Goal: Task Accomplishment & Management: Use online tool/utility

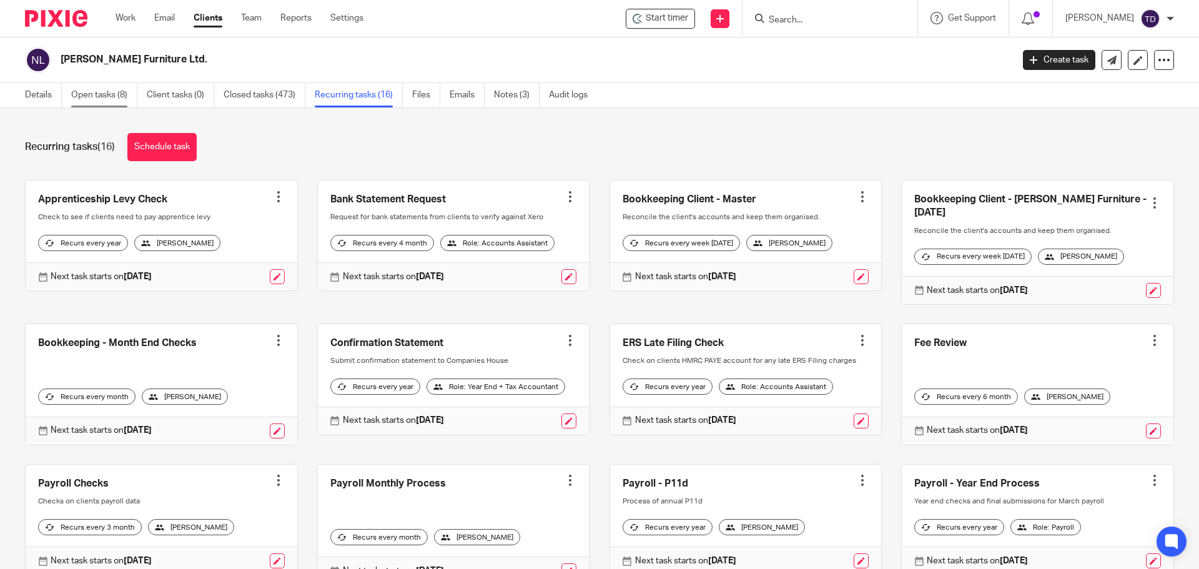
click at [115, 97] on link "Open tasks (8)" at bounding box center [104, 95] width 66 height 24
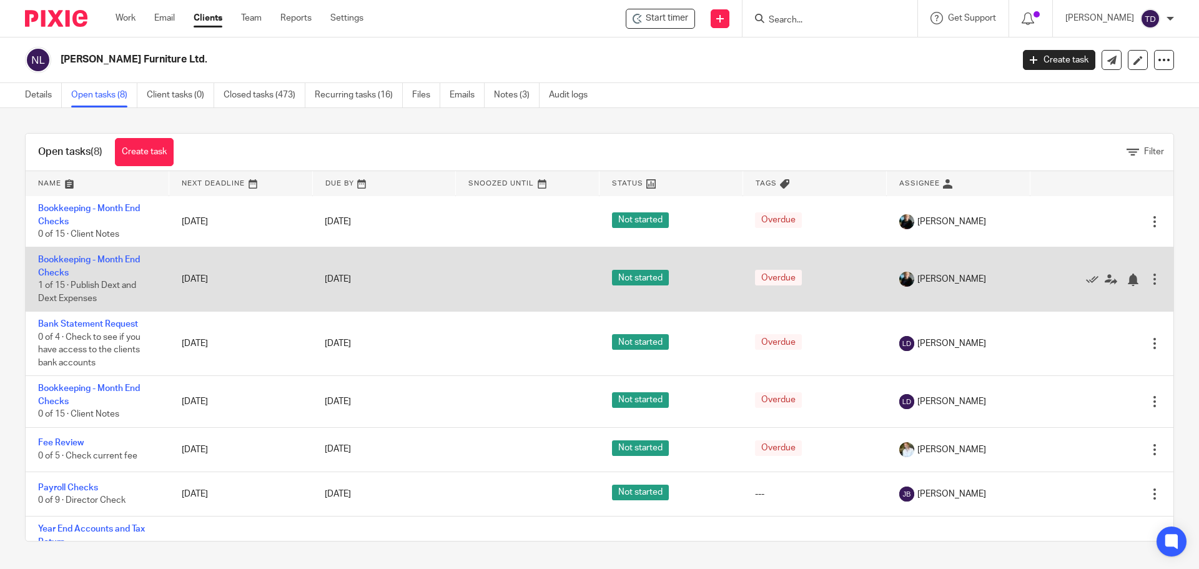
scroll to position [117, 0]
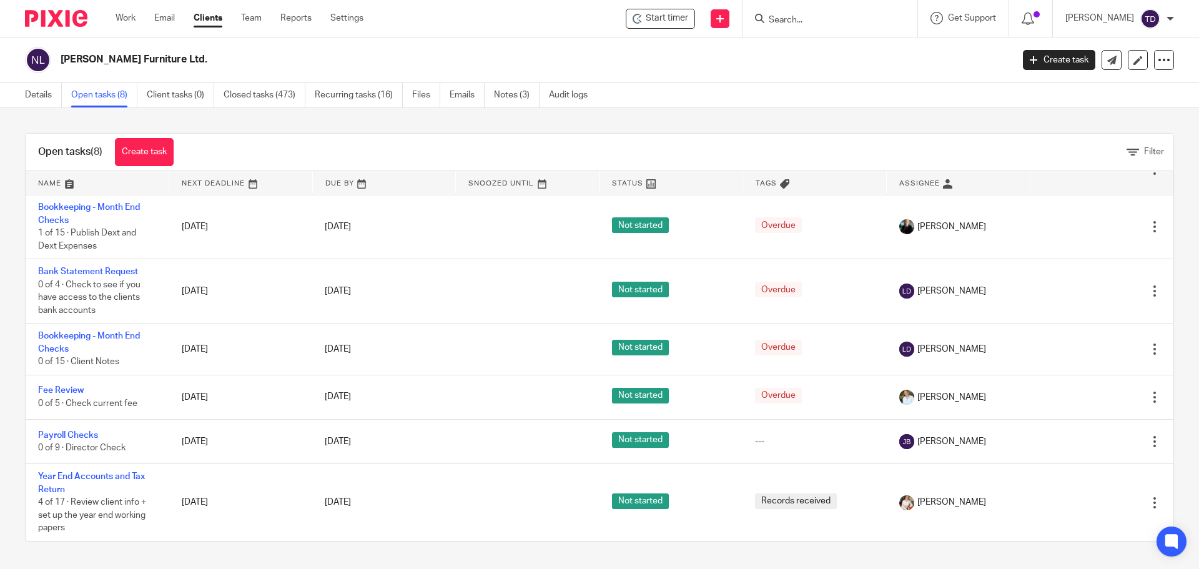
click at [342, 40] on div "Noble Russell Furniture Ltd. Create task Update from Companies House Export dat…" at bounding box center [599, 60] width 1199 height 46
click at [122, 21] on link "Work" at bounding box center [126, 18] width 20 height 12
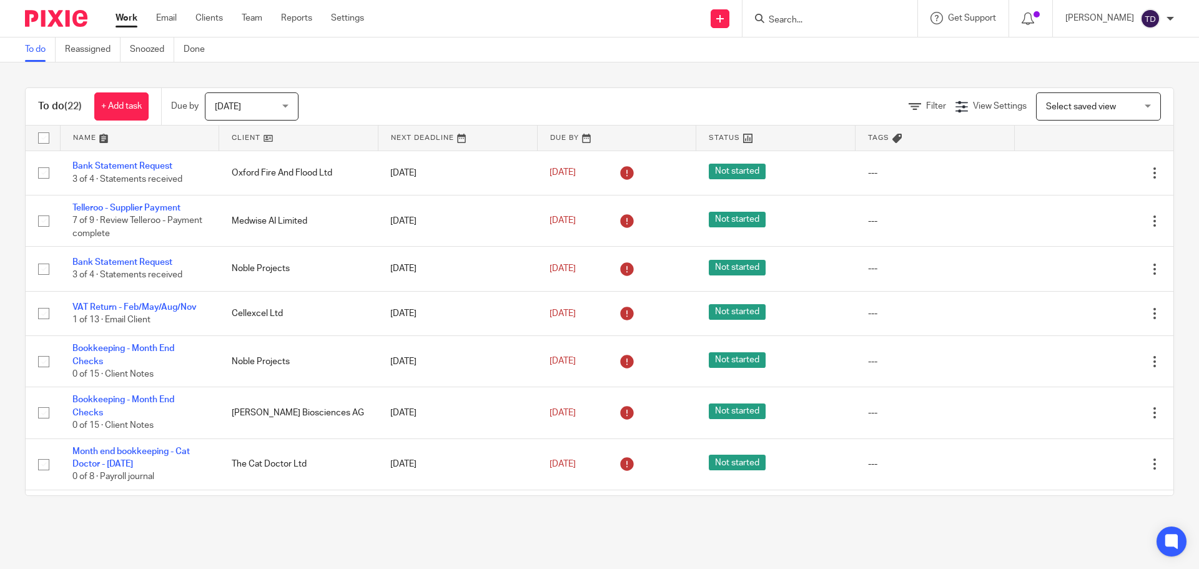
click at [746, 81] on div "To do (22) + Add task Due by Today Today Today Tomorrow This week Next week Thi…" at bounding box center [599, 291] width 1199 height 458
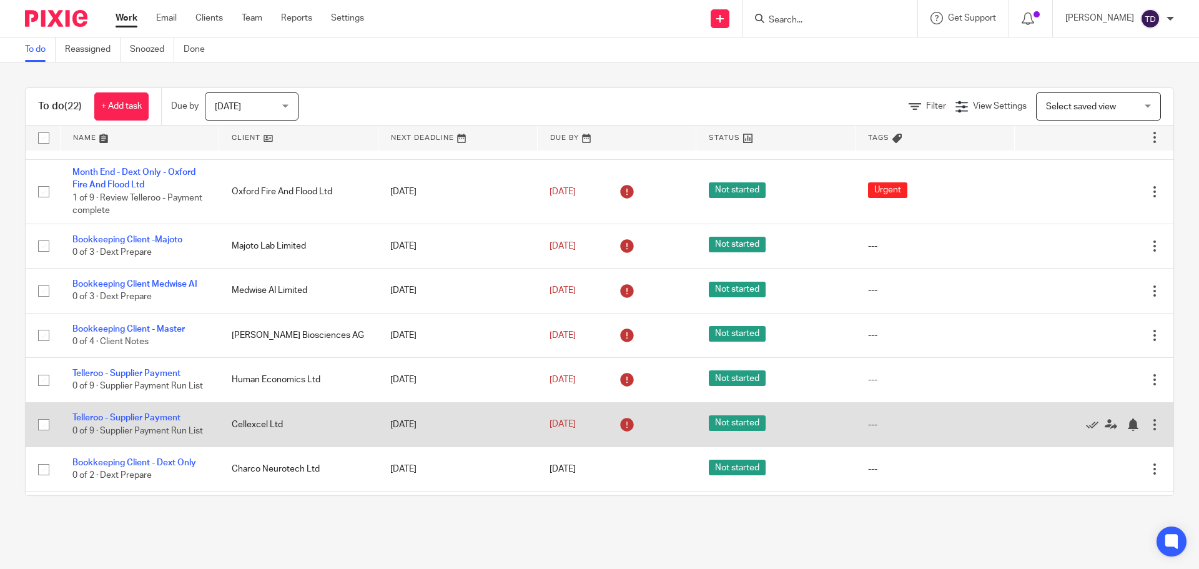
scroll to position [599, 0]
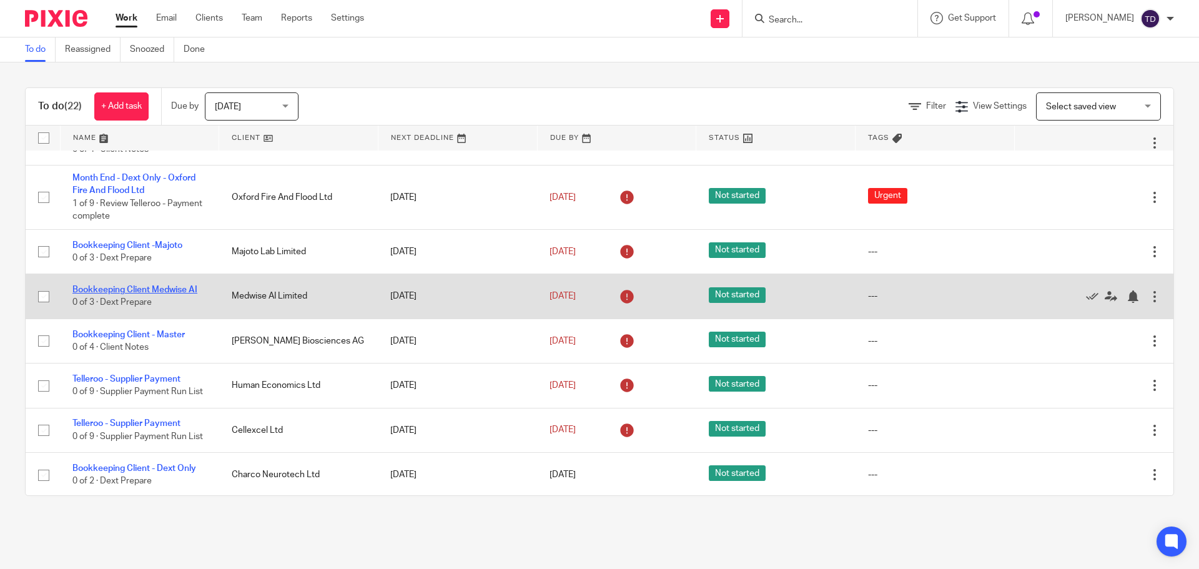
click at [162, 294] on link "Bookkeeping Client Medwise AI" at bounding box center [134, 289] width 125 height 9
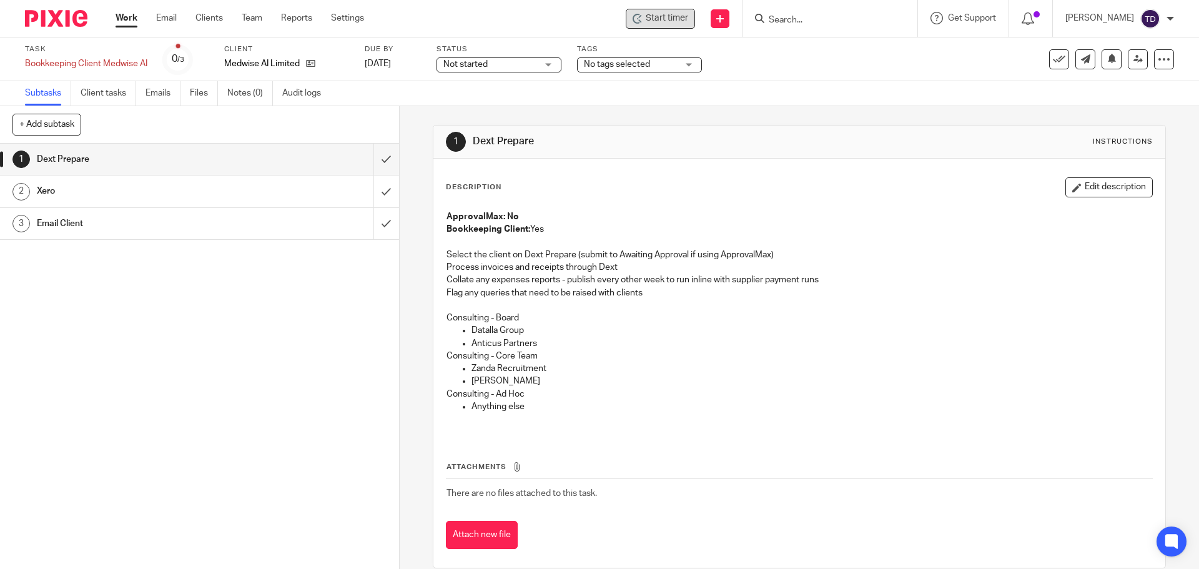
click at [682, 23] on span "Start timer" at bounding box center [667, 18] width 42 height 13
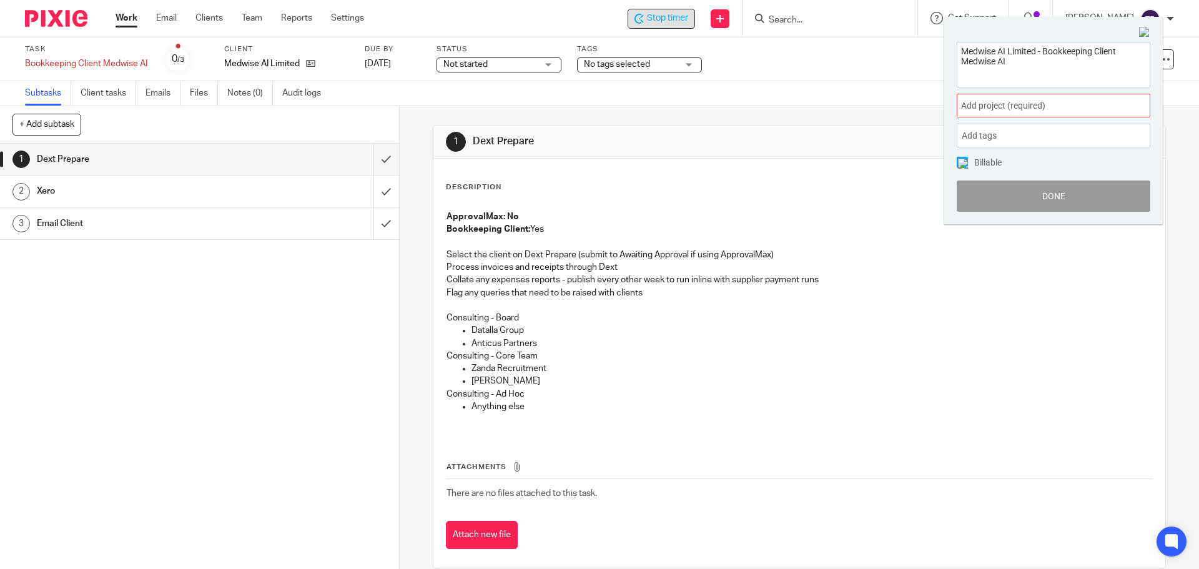
click at [1017, 96] on div "Add project (required) :" at bounding box center [1054, 106] width 194 height 24
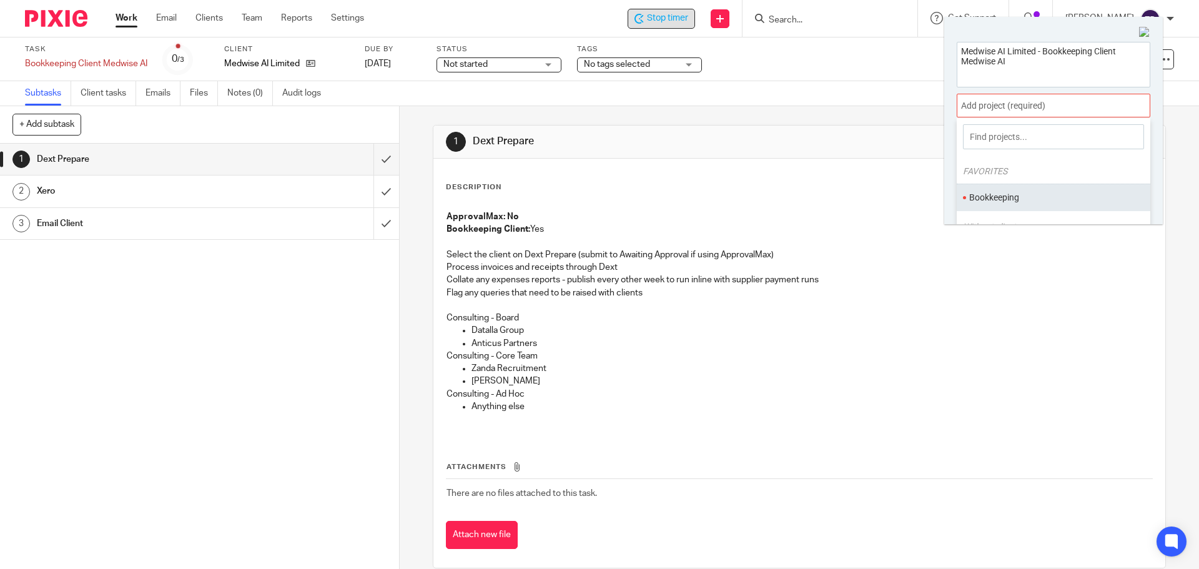
click at [993, 194] on li "Bookkeeping" at bounding box center [1050, 197] width 163 height 13
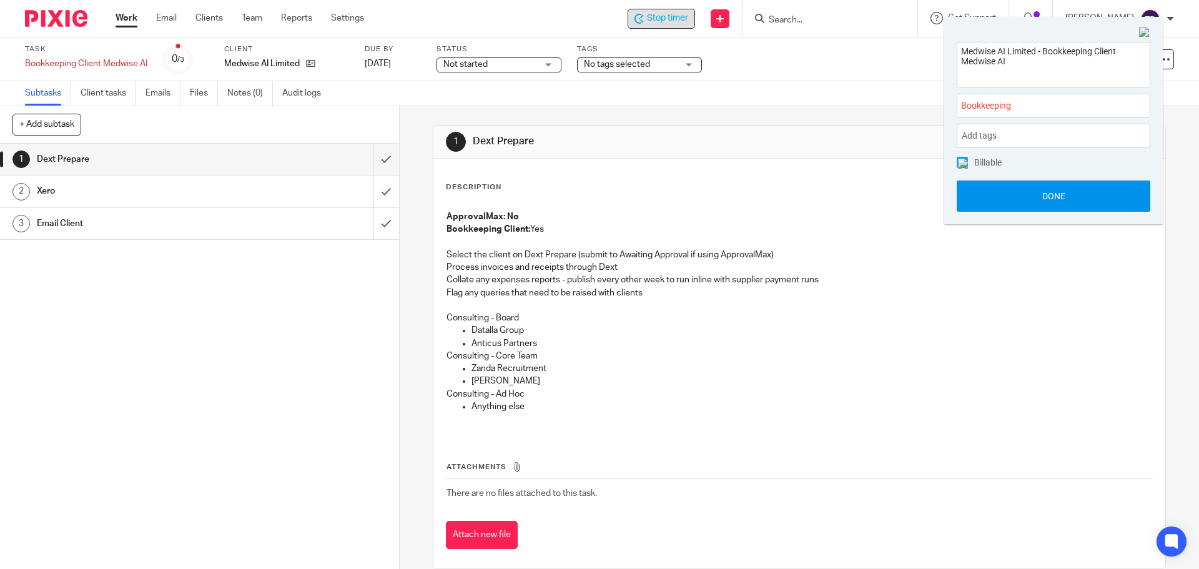
click at [998, 197] on button "Done" at bounding box center [1054, 195] width 194 height 31
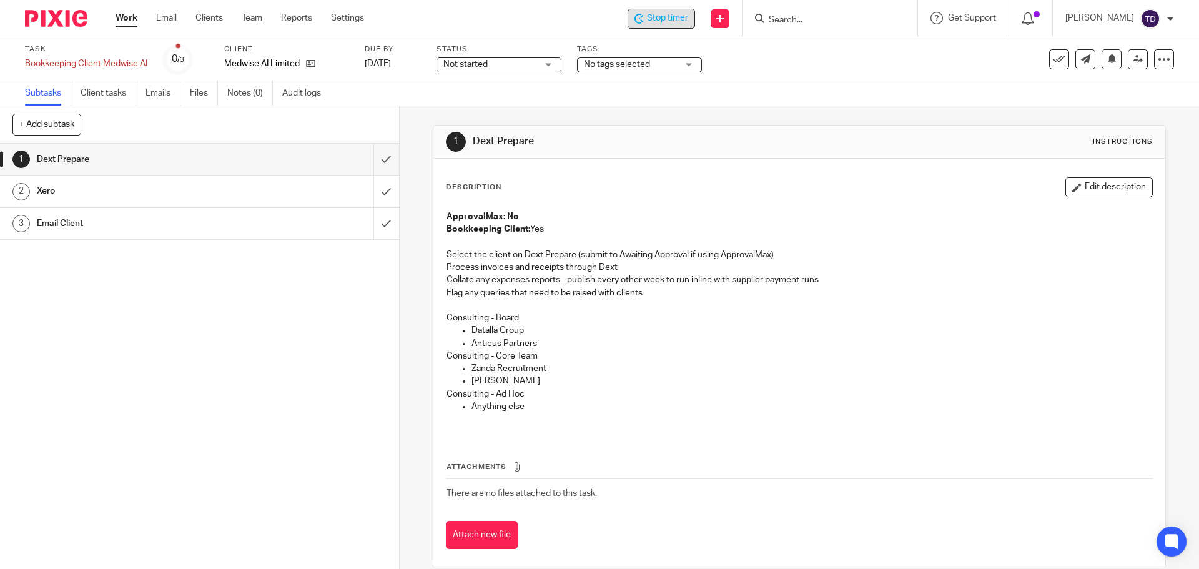
click at [573, 9] on div "Stop timer Send new email Create task Add client Get Support Contact Support He…" at bounding box center [791, 18] width 816 height 37
click at [732, 39] on div "Task Bookkeeping Client Medwise AI Save Bookkeeping Client Medwise AI 0 /3 Clie…" at bounding box center [599, 59] width 1199 height 44
click at [719, 31] on div "Send new email Create task Add client" at bounding box center [720, 18] width 44 height 37
click at [719, 21] on div "Send new email Create task Add client" at bounding box center [720, 18] width 44 height 37
